Goal: Transaction & Acquisition: Subscribe to service/newsletter

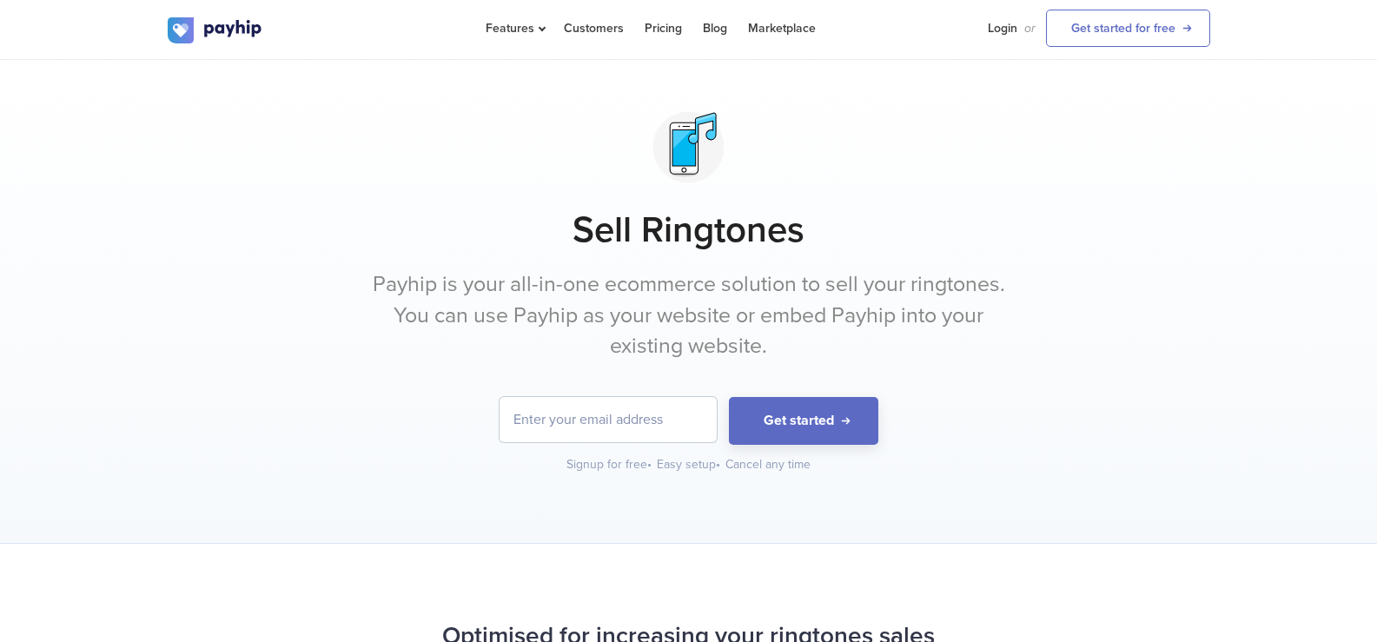
click at [627, 426] on input "email" at bounding box center [608, 419] width 217 height 45
type input "[EMAIL_ADDRESS][DOMAIN_NAME]"
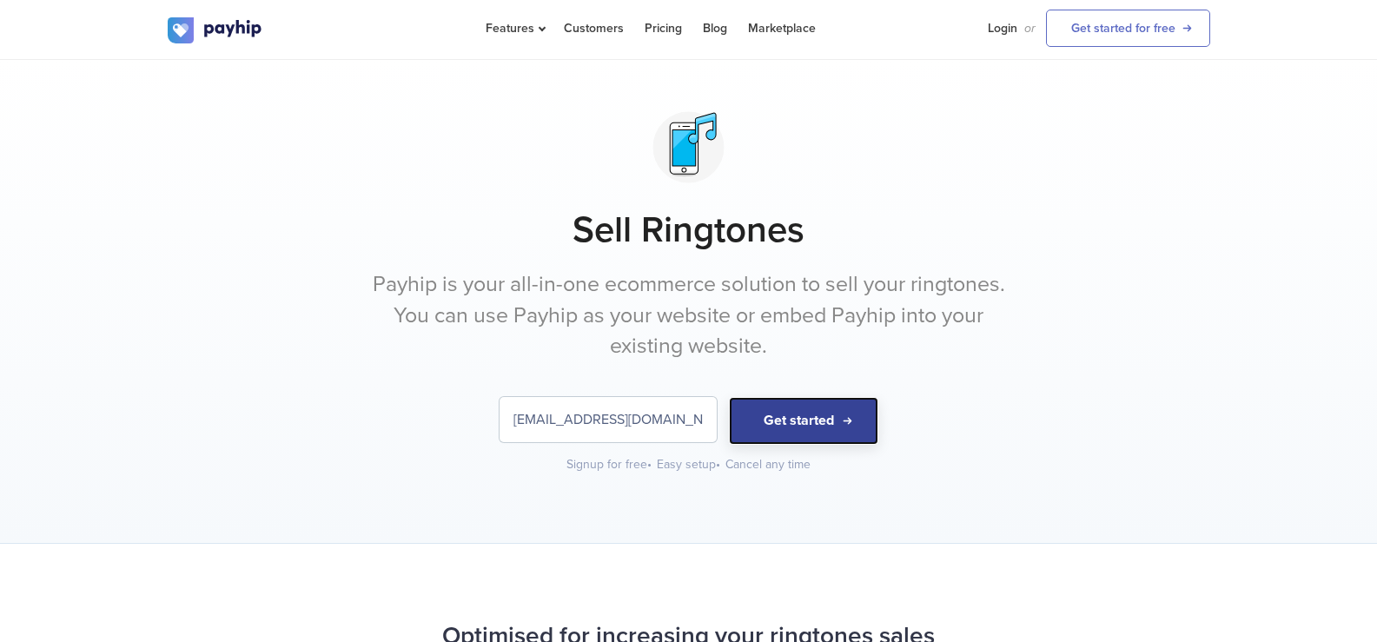
click at [809, 431] on button "Get started" at bounding box center [803, 421] width 149 height 48
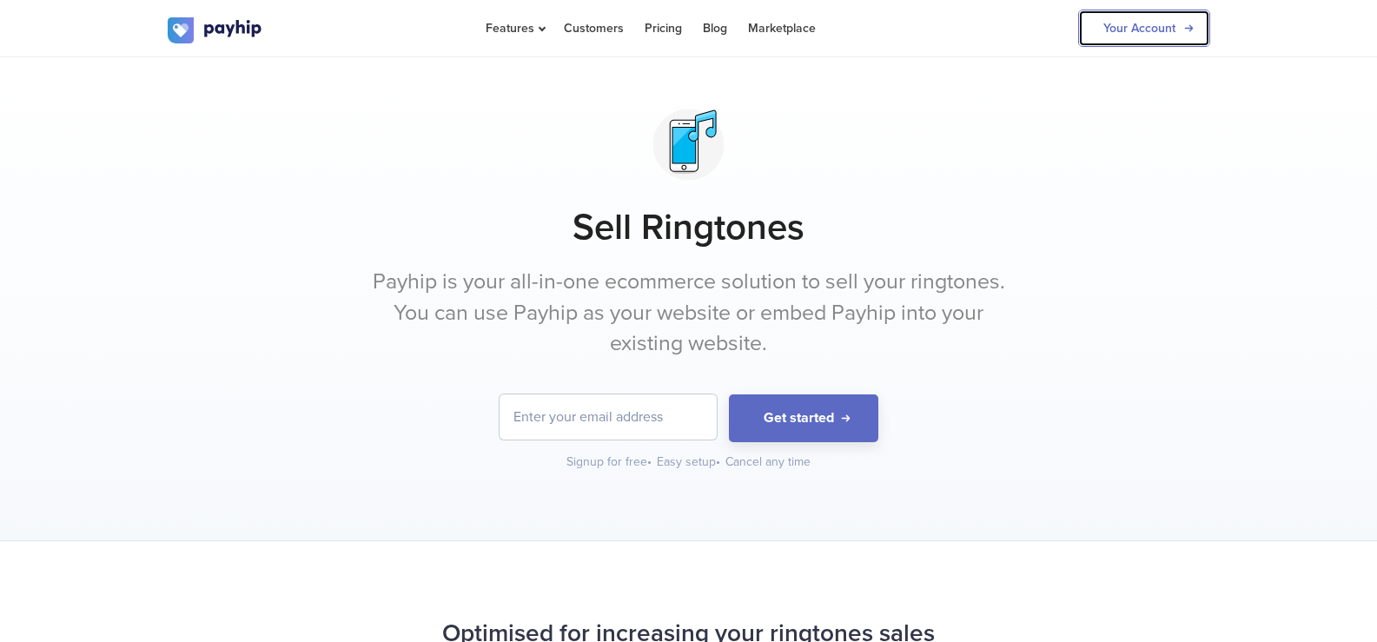
click at [1115, 38] on link "Your Account" at bounding box center [1144, 28] width 132 height 37
